Goal: Task Accomplishment & Management: Use online tool/utility

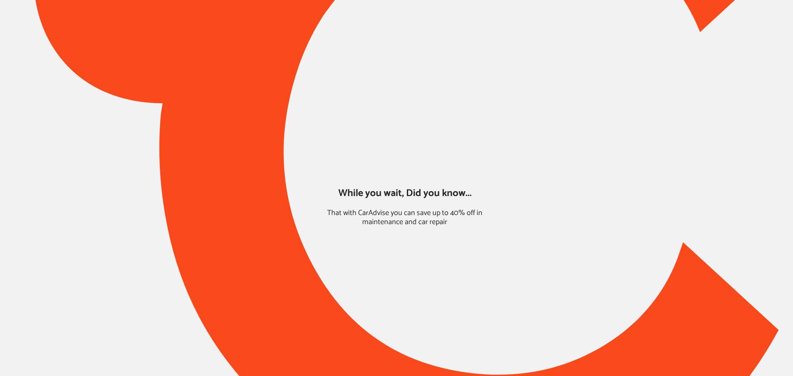
type input "*****"
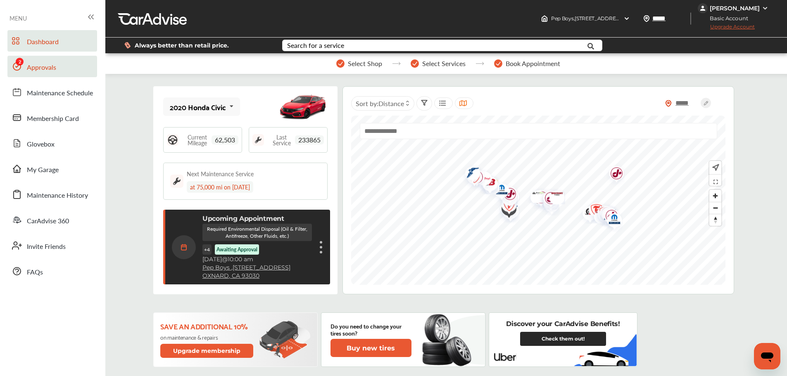
click at [35, 74] on link "Approvals" at bounding box center [52, 66] width 90 height 21
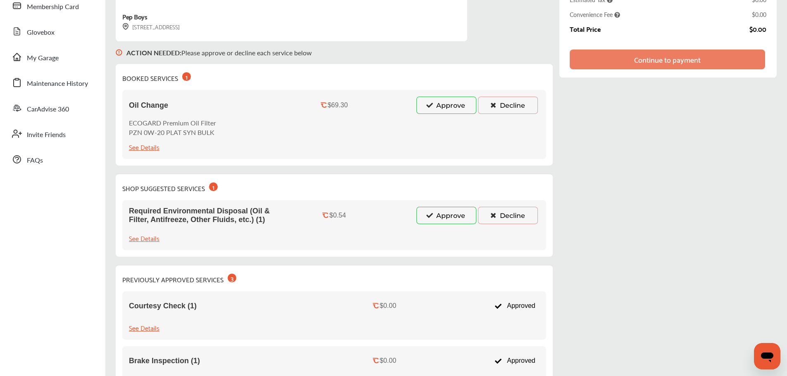
scroll to position [124, 0]
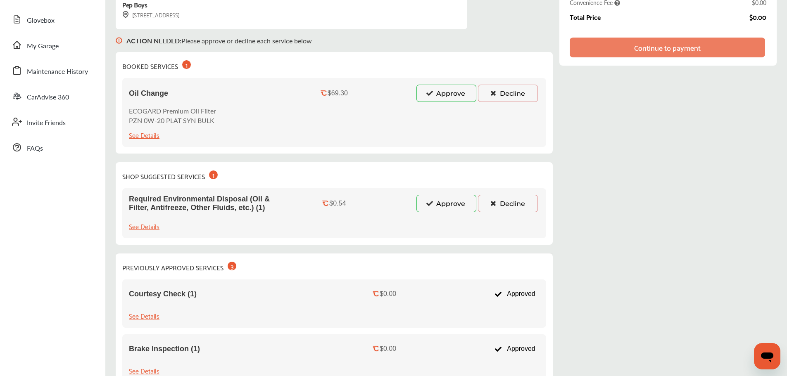
click at [450, 97] on button "Approve" at bounding box center [446, 93] width 60 height 17
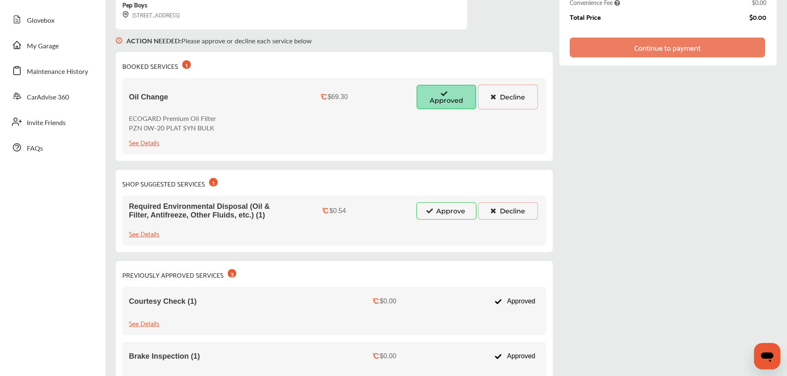
click at [452, 213] on button "Approve" at bounding box center [446, 210] width 60 height 17
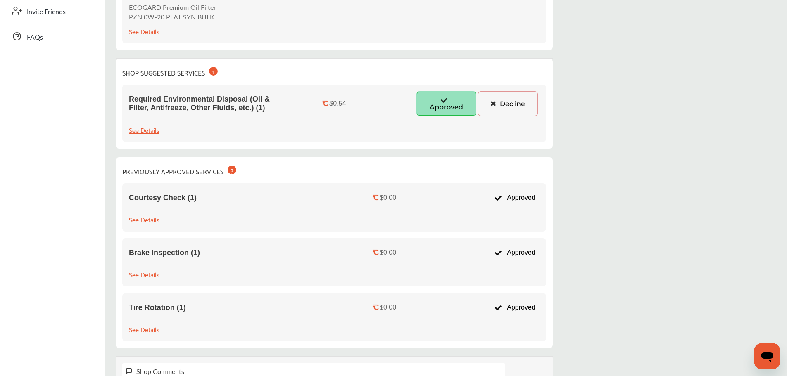
scroll to position [0, 0]
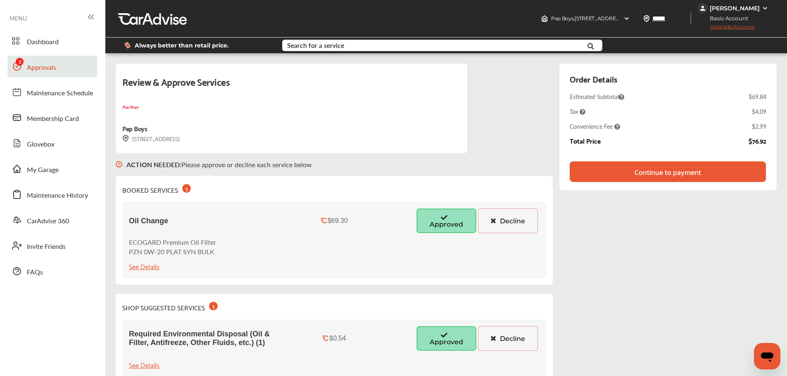
click at [685, 172] on div "Continue to payment" at bounding box center [668, 172] width 67 height 8
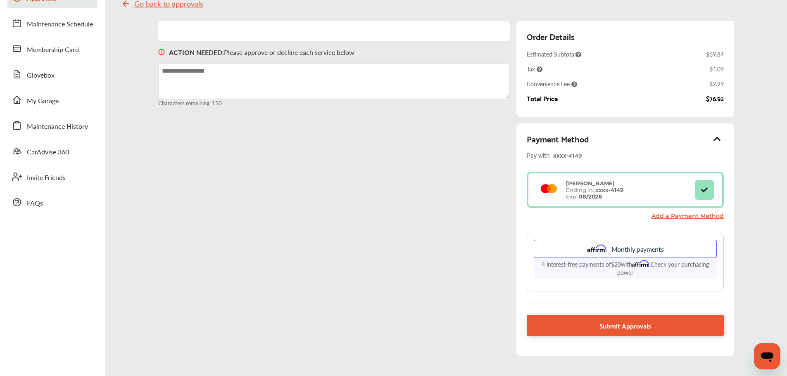
scroll to position [83, 0]
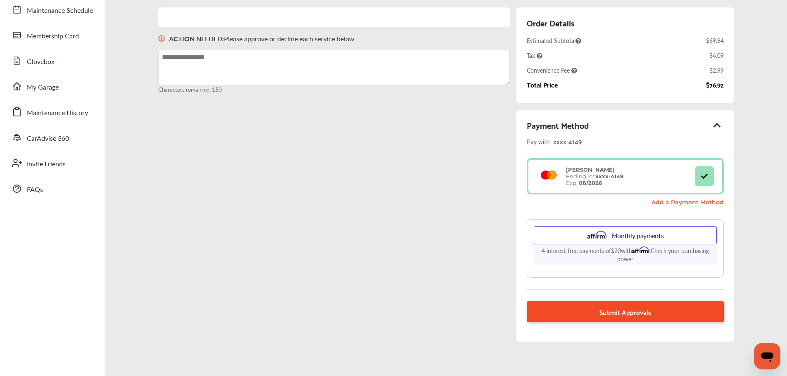
click at [665, 316] on link "Submit Approvals" at bounding box center [625, 312] width 197 height 21
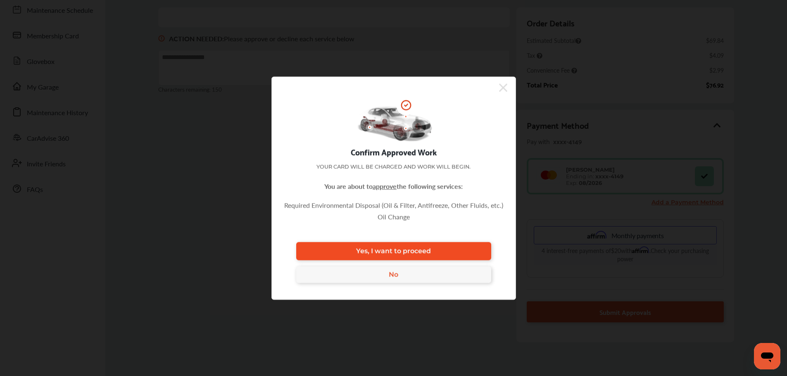
click at [480, 256] on link "Yes, I want to proceed" at bounding box center [393, 251] width 195 height 18
